Goal: Information Seeking & Learning: Learn about a topic

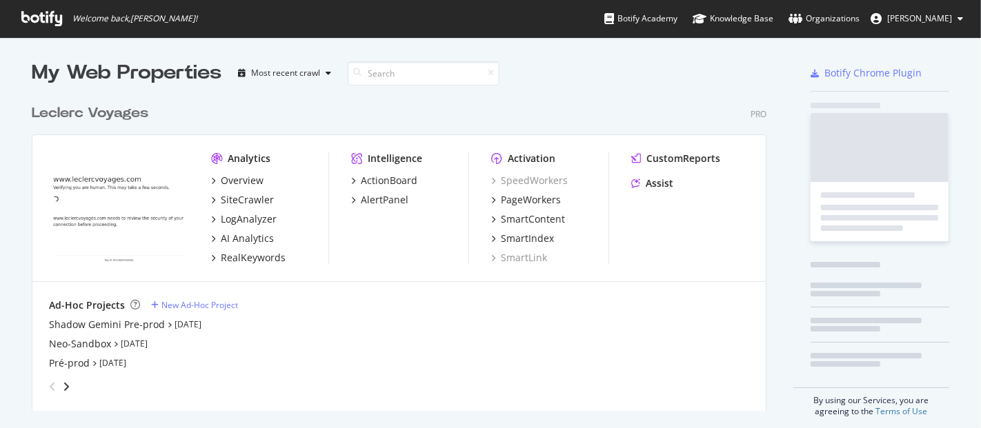
scroll to position [417, 958]
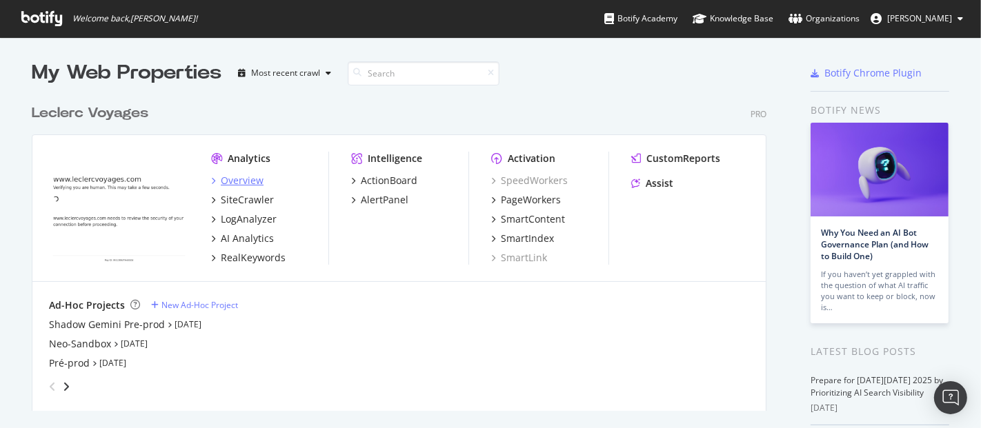
click at [221, 179] on div "Overview" at bounding box center [242, 181] width 43 height 14
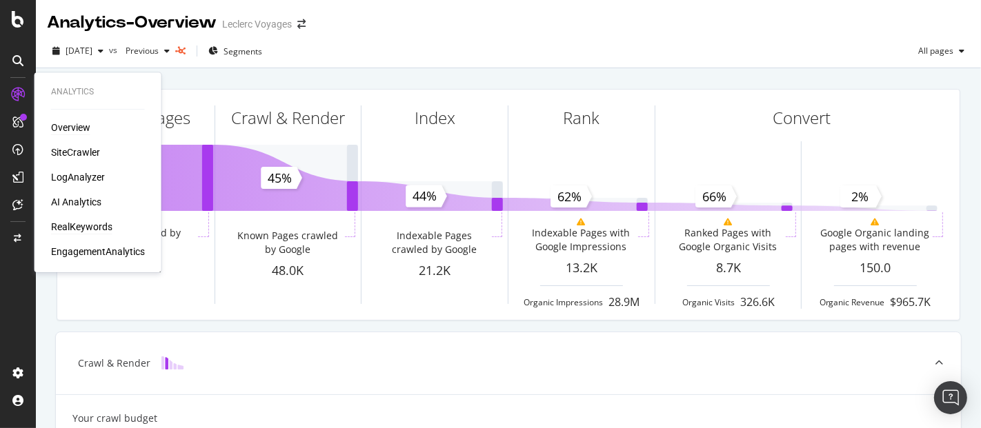
click at [78, 228] on div "RealKeywords" at bounding box center [81, 227] width 61 height 14
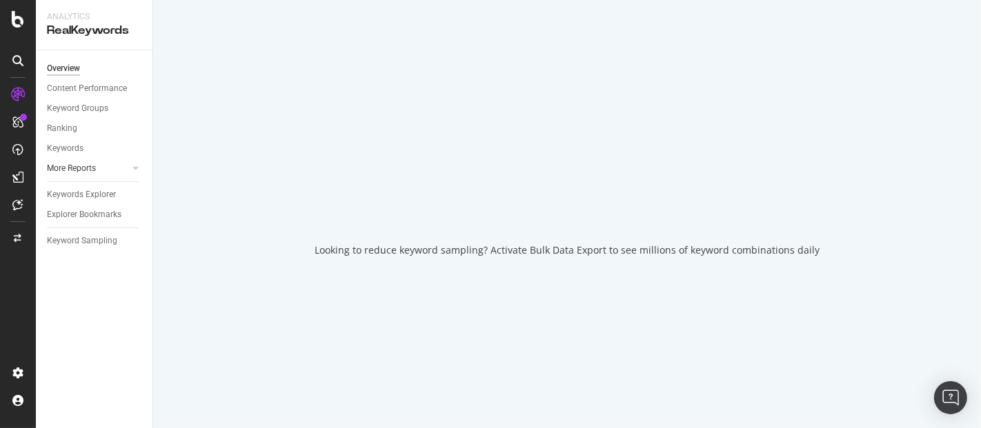
click at [133, 168] on icon at bounding box center [136, 168] width 6 height 8
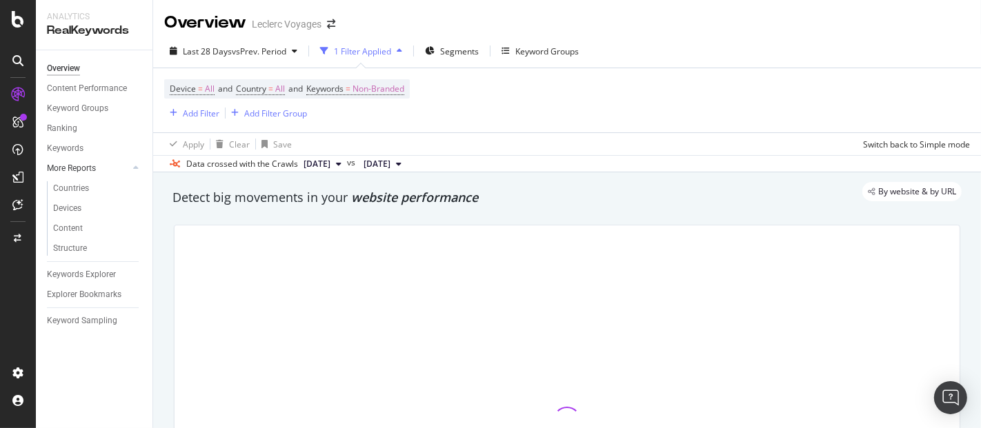
click at [97, 172] on link "More Reports" at bounding box center [88, 168] width 82 height 14
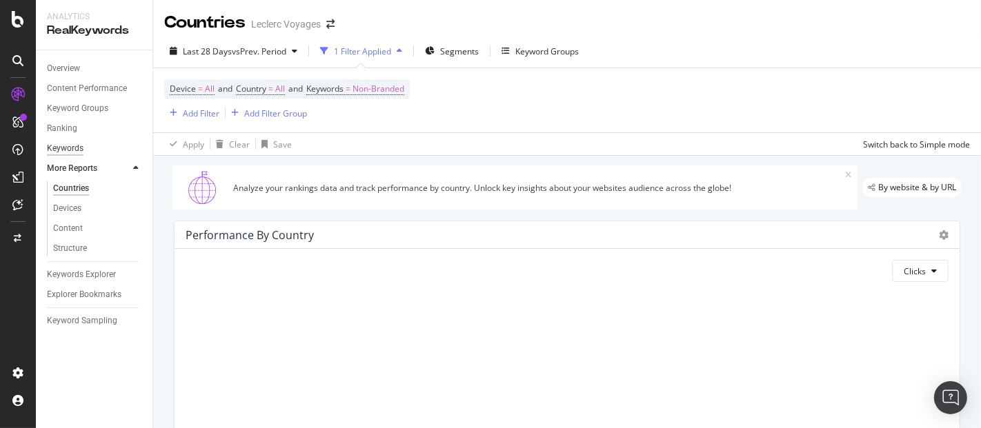
click at [70, 154] on div "Keywords" at bounding box center [65, 148] width 37 height 14
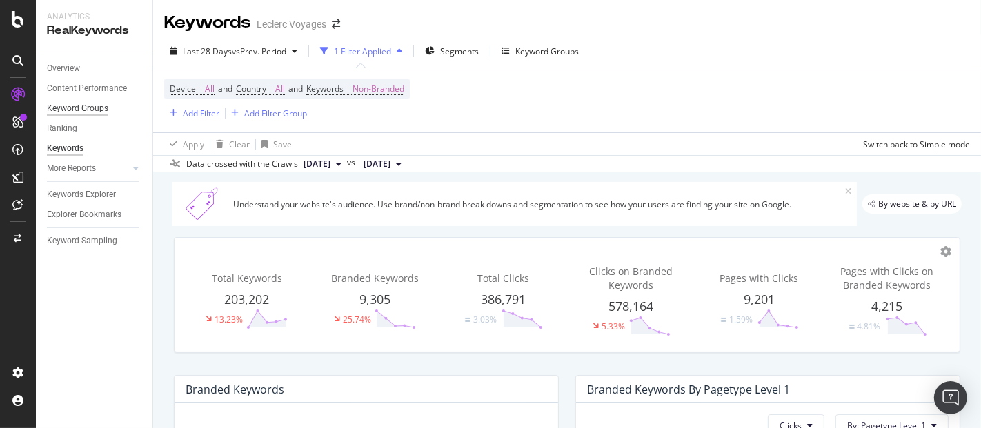
click at [69, 109] on div "Keyword Groups" at bounding box center [77, 108] width 61 height 14
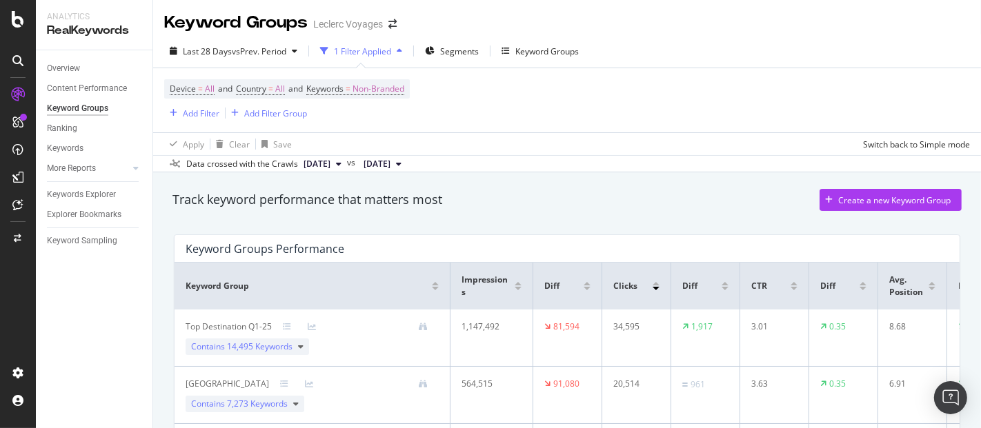
click at [17, 61] on icon at bounding box center [17, 60] width 11 height 11
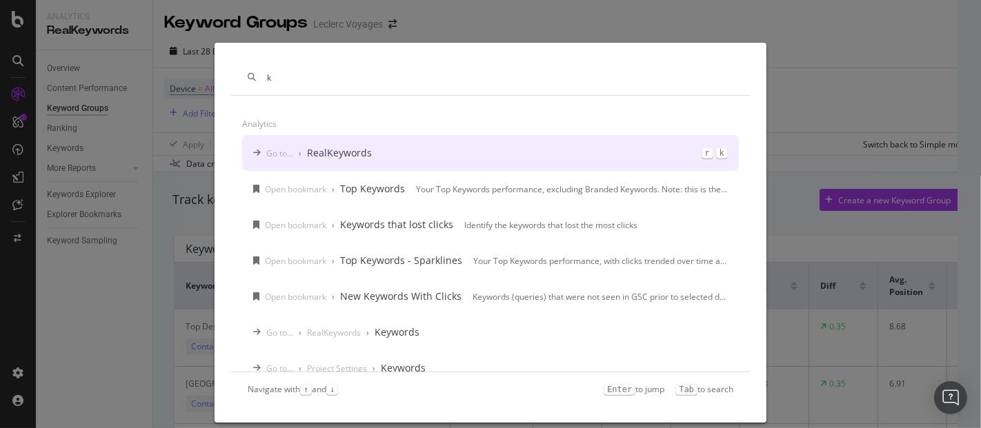
type input "k"
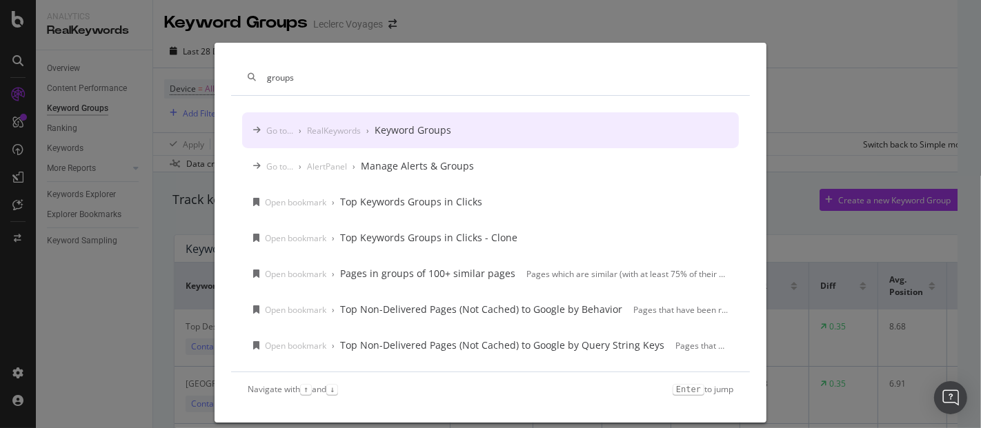
type input "groups"
click at [381, 133] on div "Keyword Groups" at bounding box center [413, 130] width 77 height 14
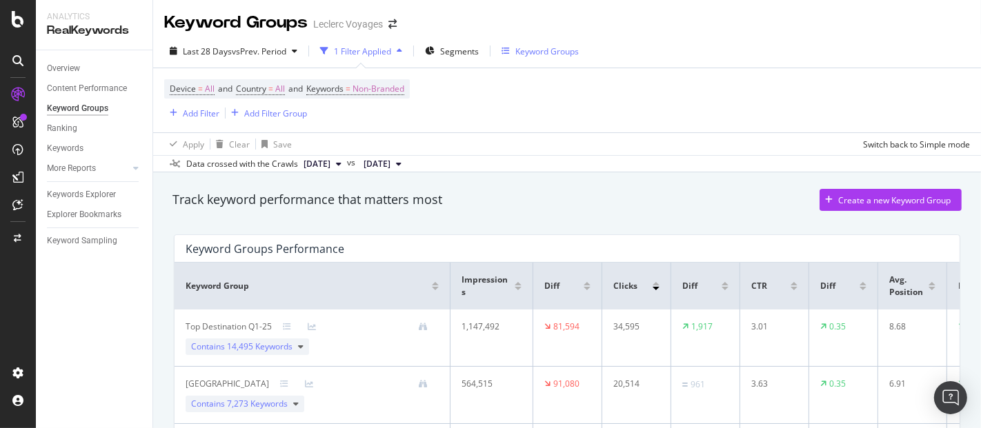
click at [539, 46] on div "Keyword Groups" at bounding box center [546, 52] width 63 height 12
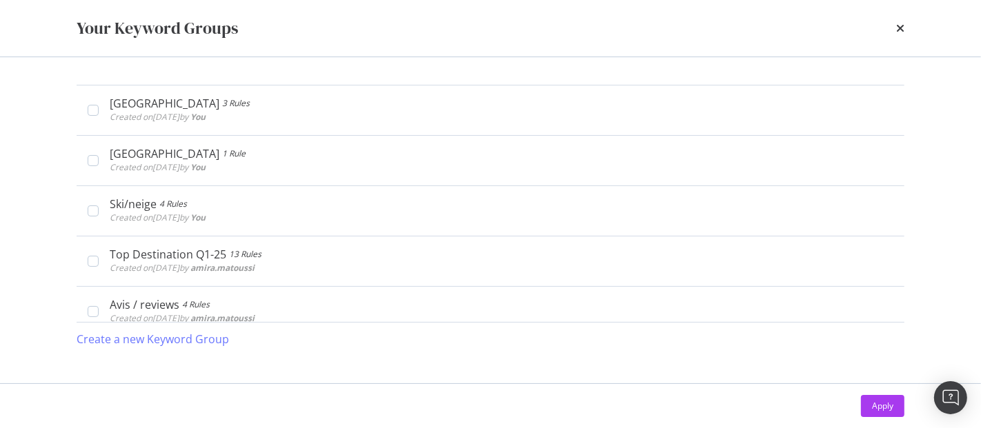
click at [891, 32] on div "Your Keyword Groups" at bounding box center [491, 28] width 828 height 23
click at [893, 28] on div "Your Keyword Groups" at bounding box center [491, 28] width 828 height 23
click at [903, 28] on icon "times" at bounding box center [900, 28] width 8 height 11
